Goal: Information Seeking & Learning: Find contact information

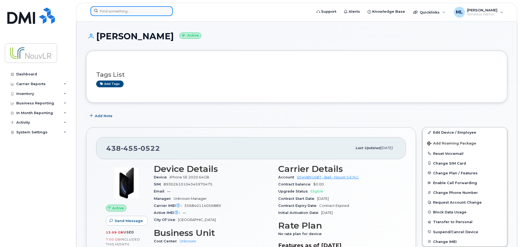
click at [120, 14] on input at bounding box center [131, 11] width 82 height 10
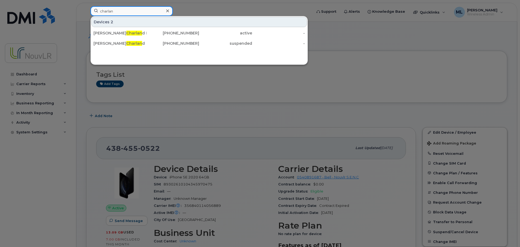
type input "charlan"
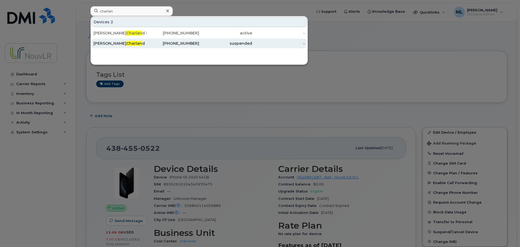
click at [183, 44] on div "514-242-4368" at bounding box center [172, 43] width 53 height 5
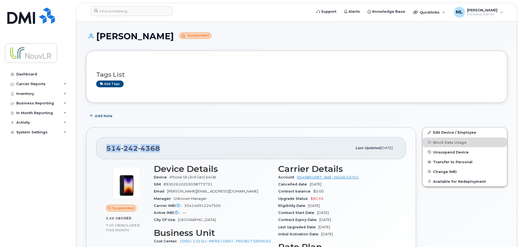
drag, startPoint x: 158, startPoint y: 148, endPoint x: 107, endPoint y: 149, distance: 51.6
click at [107, 149] on span "514 242 4368" at bounding box center [133, 148] width 54 height 8
copy span "514 242 4368"
click at [121, 13] on input at bounding box center [131, 11] width 82 height 10
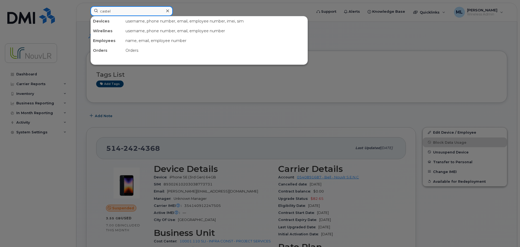
type input "castel"
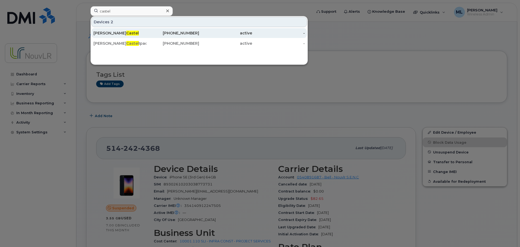
click at [126, 33] on span "Castel" at bounding box center [132, 33] width 12 height 5
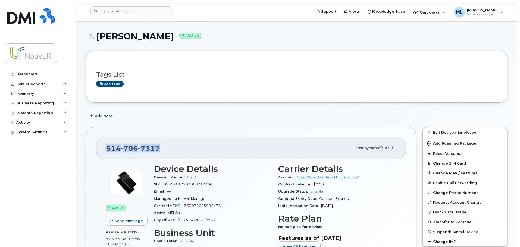
drag, startPoint x: 161, startPoint y: 147, endPoint x: 106, endPoint y: 149, distance: 54.9
click at [106, 149] on div "514 706 7317" at bounding box center [229, 148] width 246 height 11
copy span "514 706 7317"
click at [157, 148] on span "7317" at bounding box center [149, 148] width 22 height 8
drag, startPoint x: 160, startPoint y: 149, endPoint x: 108, endPoint y: 150, distance: 51.9
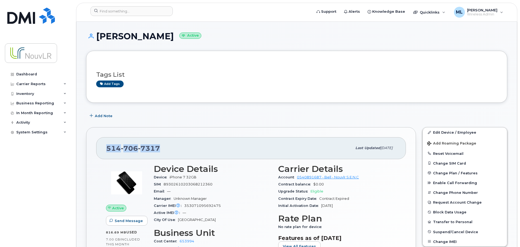
click at [108, 150] on div "514 706 7317" at bounding box center [229, 148] width 246 height 11
copy span "514 706 7317"
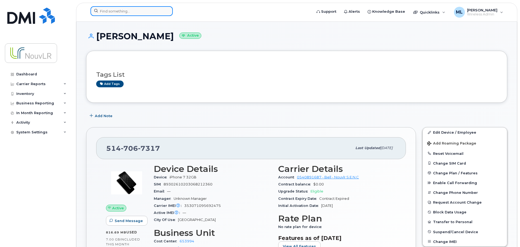
click at [109, 10] on input at bounding box center [131, 11] width 82 height 10
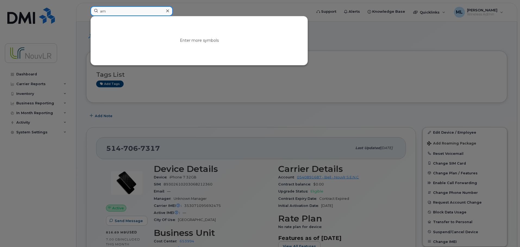
type input "a"
click at [116, 14] on input at bounding box center [131, 11] width 82 height 10
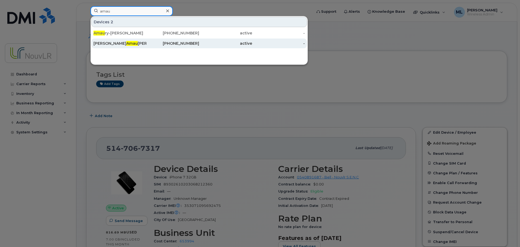
type input "amau"
click at [146, 42] on div "Simon Amau ry-guillaume" at bounding box center [119, 43] width 53 height 5
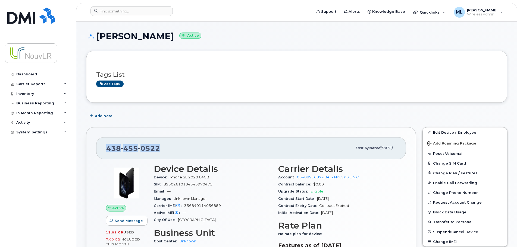
drag, startPoint x: 160, startPoint y: 149, endPoint x: 108, endPoint y: 149, distance: 51.9
click at [108, 149] on div "[PHONE_NUMBER]" at bounding box center [229, 148] width 246 height 11
copy span "[PHONE_NUMBER]"
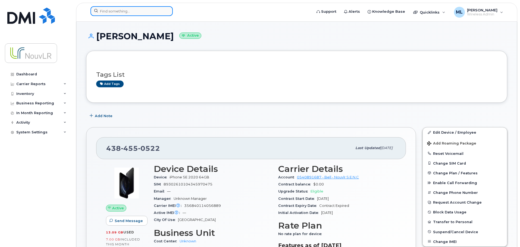
click at [124, 11] on input at bounding box center [131, 11] width 82 height 10
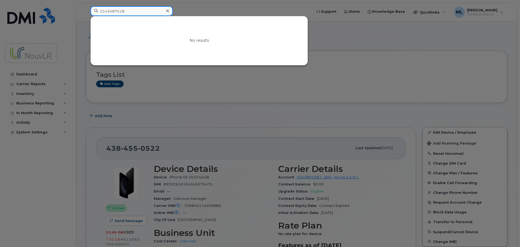
drag, startPoint x: 127, startPoint y: 11, endPoint x: 108, endPoint y: 12, distance: 19.3
click at [108, 12] on input "5143487418" at bounding box center [131, 11] width 82 height 10
type input "5"
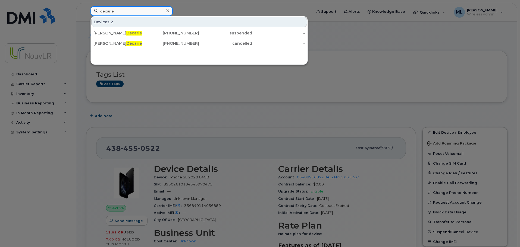
drag, startPoint x: 122, startPoint y: 13, endPoint x: 76, endPoint y: 6, distance: 46.4
click at [86, 7] on div "decarie Devices 2 Jocelyn Decarie 514-348-4718 suspended - Jocelyn Decarie 438-…" at bounding box center [199, 12] width 226 height 12
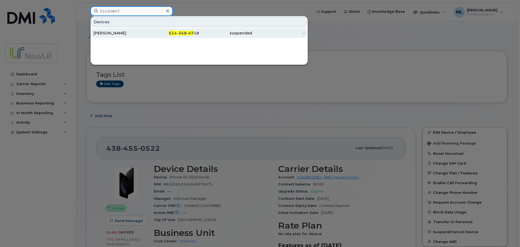
type input "51434847"
click at [108, 32] on div "[PERSON_NAME]" at bounding box center [119, 32] width 53 height 5
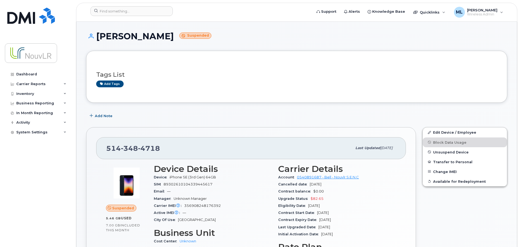
click at [456, 33] on h1 "[PERSON_NAME] Suspended" at bounding box center [296, 36] width 421 height 10
click at [115, 11] on input at bounding box center [131, 11] width 82 height 10
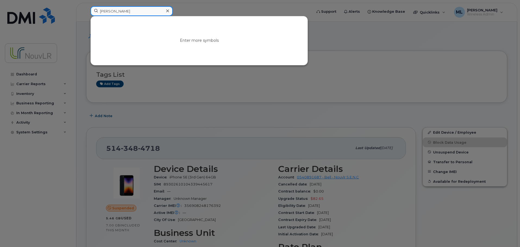
type input "johnson"
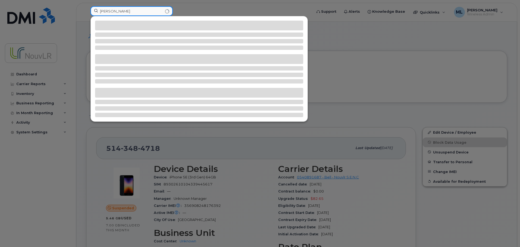
click at [119, 13] on input "johnson" at bounding box center [131, 11] width 82 height 10
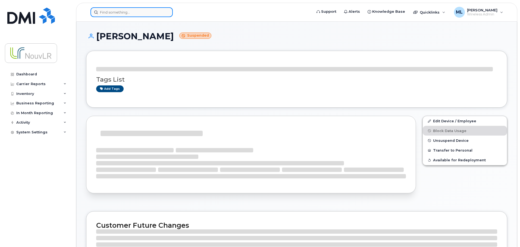
click at [117, 14] on input at bounding box center [131, 12] width 82 height 10
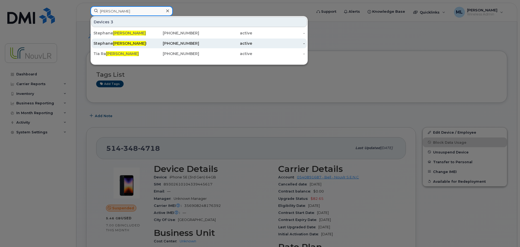
type input "johnson"
click at [129, 44] on span "Johnson" at bounding box center [129, 43] width 33 height 5
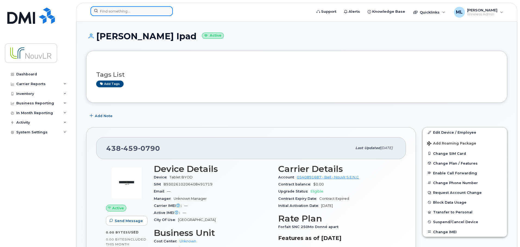
click at [113, 9] on input at bounding box center [131, 11] width 82 height 10
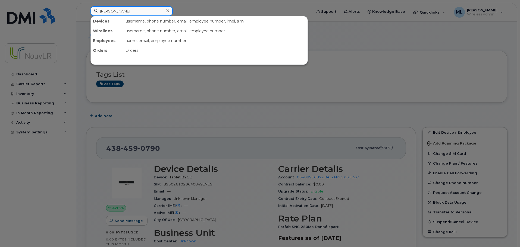
type input "[PERSON_NAME]"
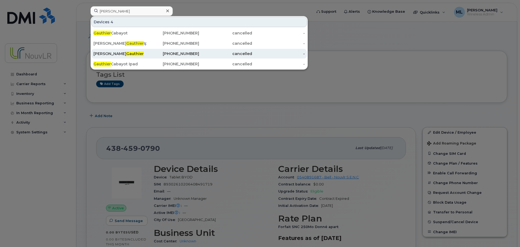
click at [129, 53] on div "Yanick Gauthier" at bounding box center [119, 53] width 53 height 5
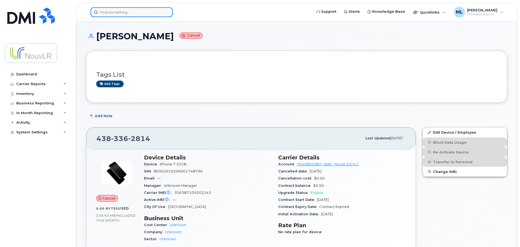
click at [137, 12] on input at bounding box center [131, 12] width 82 height 10
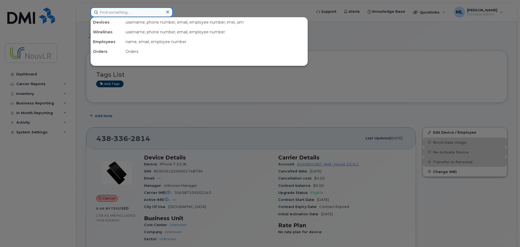
paste input "4383560900"
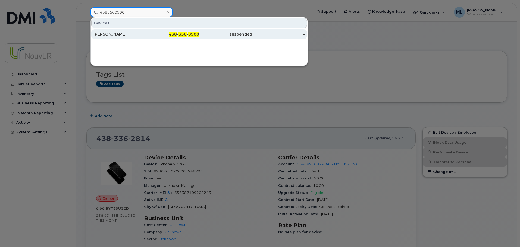
type input "4383560900"
click at [115, 35] on div "[PERSON_NAME]" at bounding box center [119, 33] width 53 height 5
